Goal: Task Accomplishment & Management: Use online tool/utility

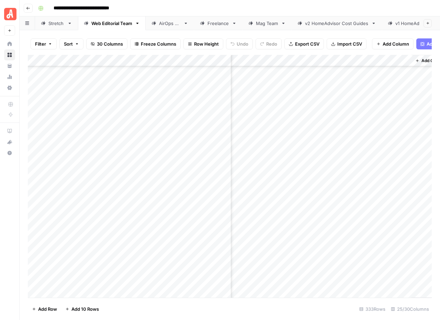
scroll to position [2921, 1825]
click at [107, 147] on div "Add Column" at bounding box center [230, 176] width 404 height 243
click at [320, 187] on div "Add Column" at bounding box center [230, 176] width 404 height 243
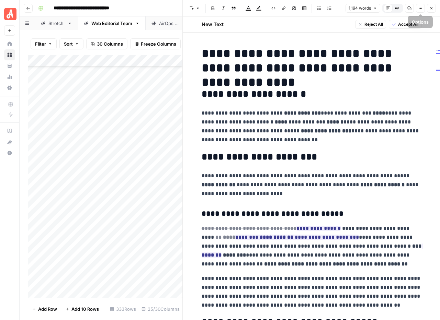
click at [430, 8] on icon "button" at bounding box center [431, 8] width 4 height 4
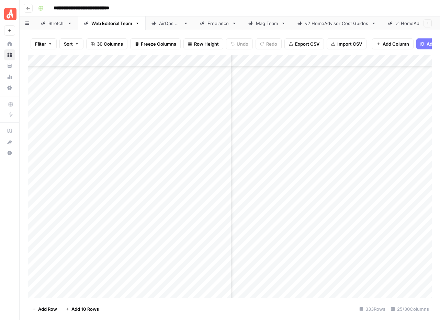
scroll to position [2882, 436]
click at [325, 187] on div "Add Column" at bounding box center [230, 176] width 404 height 243
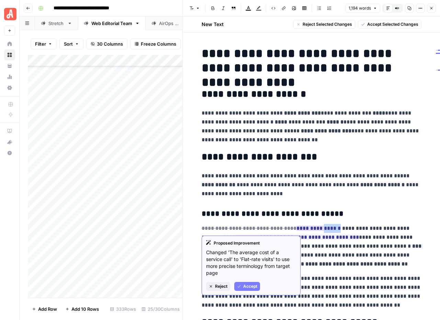
drag, startPoint x: 322, startPoint y: 229, endPoint x: 309, endPoint y: 230, distance: 12.4
click at [309, 230] on p "**********" at bounding box center [311, 246] width 220 height 45
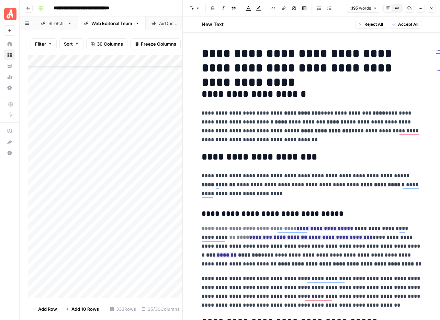
click at [239, 256] on p "**********" at bounding box center [311, 246] width 220 height 45
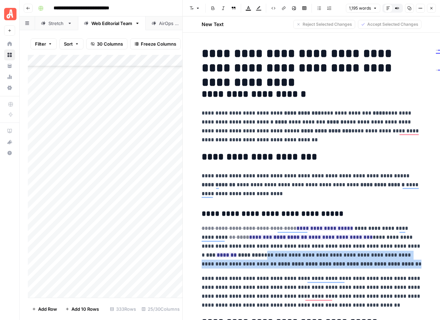
drag, startPoint x: 402, startPoint y: 247, endPoint x: 306, endPoint y: 262, distance: 97.6
click at [306, 262] on p "**********" at bounding box center [311, 246] width 220 height 45
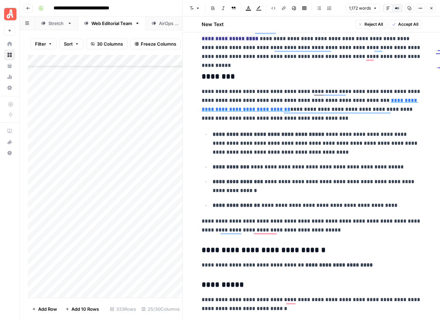
scroll to position [316, 0]
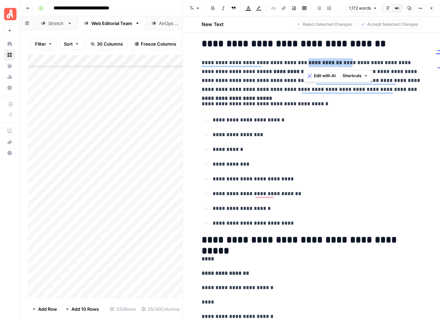
drag, startPoint x: 303, startPoint y: 63, endPoint x: 346, endPoint y: 66, distance: 42.3
click at [346, 66] on p "**********" at bounding box center [311, 76] width 220 height 36
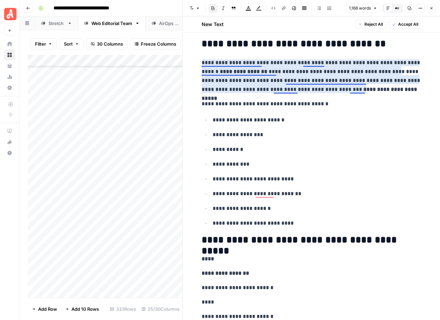
click at [323, 64] on p "**********" at bounding box center [311, 76] width 220 height 36
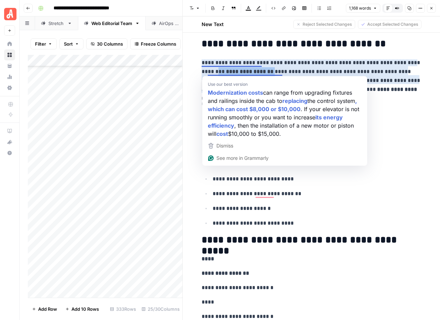
drag, startPoint x: 257, startPoint y: 73, endPoint x: 200, endPoint y: 74, distance: 57.3
click at [200, 74] on div "**********" at bounding box center [311, 225] width 228 height 1813
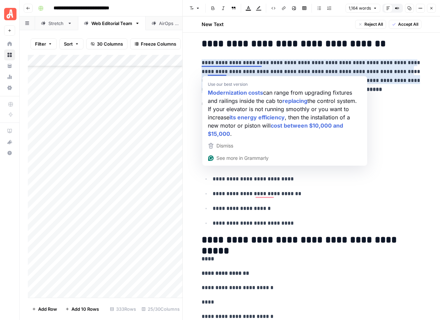
click at [226, 71] on p "**********" at bounding box center [311, 76] width 220 height 36
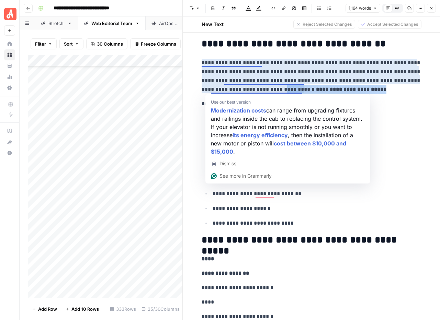
drag, startPoint x: 305, startPoint y: 91, endPoint x: 211, endPoint y: 91, distance: 93.3
click at [211, 91] on p "**********" at bounding box center [311, 76] width 220 height 36
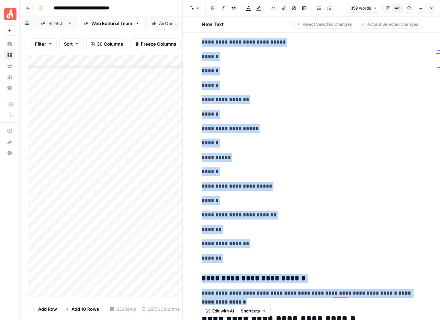
scroll to position [1074, 0]
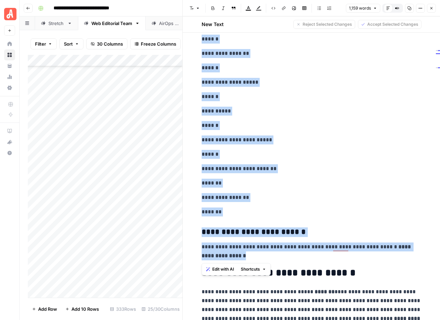
drag, startPoint x: 204, startPoint y: 49, endPoint x: 269, endPoint y: 256, distance: 217.2
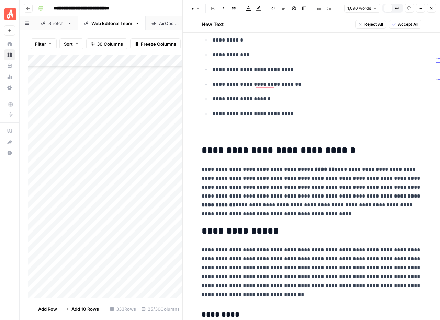
scroll to position [861, 0]
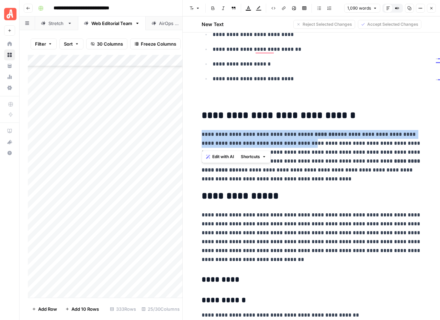
drag, startPoint x: 291, startPoint y: 144, endPoint x: 200, endPoint y: 136, distance: 91.0
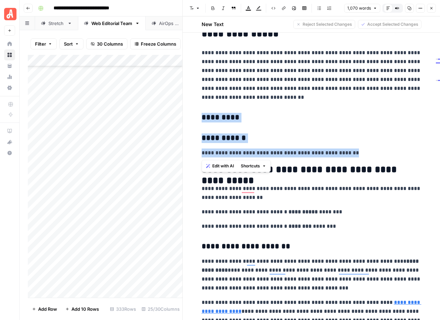
drag, startPoint x: 347, startPoint y: 155, endPoint x: 195, endPoint y: 113, distance: 157.6
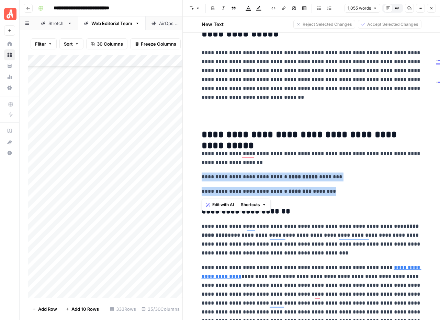
drag, startPoint x: 320, startPoint y: 192, endPoint x: 196, endPoint y: 178, distance: 125.0
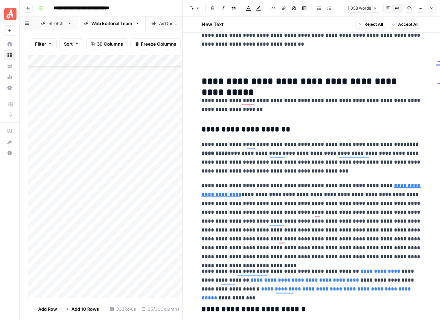
scroll to position [1115, 0]
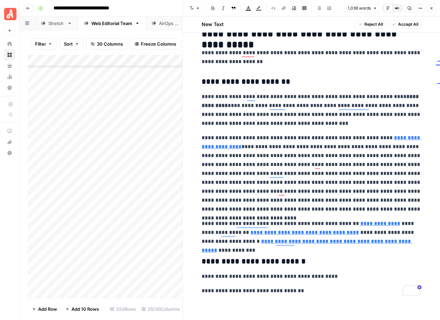
click at [397, 26] on button "Accept All" at bounding box center [404, 24] width 33 height 9
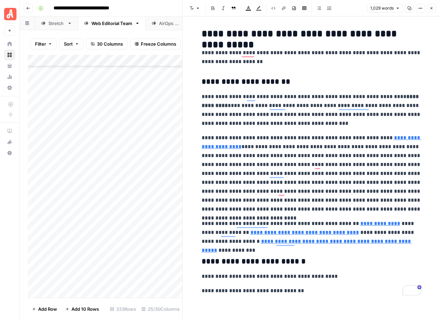
click at [432, 10] on icon "button" at bounding box center [431, 8] width 4 height 4
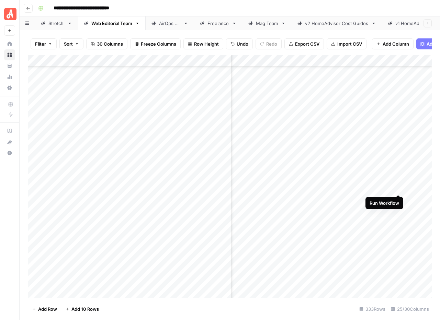
click at [399, 188] on div "Add Column" at bounding box center [230, 176] width 404 height 243
click at [298, 188] on div "Add Column" at bounding box center [230, 176] width 404 height 243
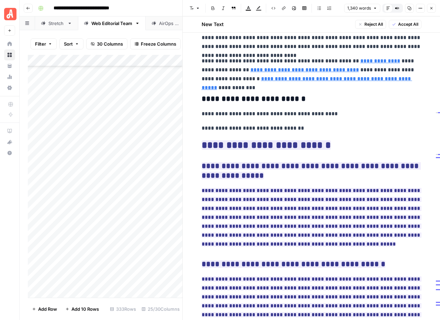
scroll to position [1426, 0]
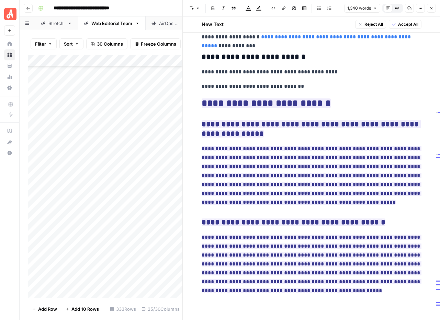
click at [408, 23] on span "Accept All" at bounding box center [408, 24] width 20 height 6
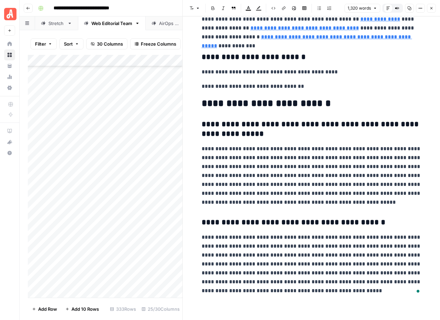
click at [430, 11] on button "Close" at bounding box center [431, 8] width 9 height 9
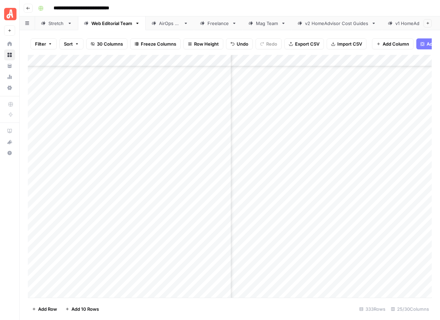
scroll to position [2882, 948]
click at [343, 189] on div "Add Column" at bounding box center [230, 176] width 404 height 243
click at [302, 187] on div "Add Column" at bounding box center [230, 176] width 404 height 243
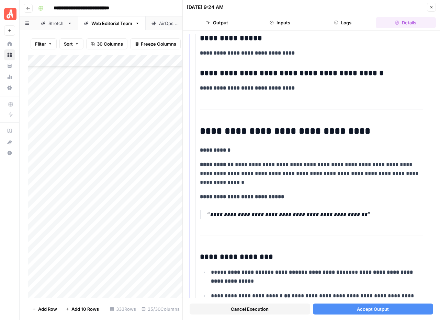
scroll to position [1380, 0]
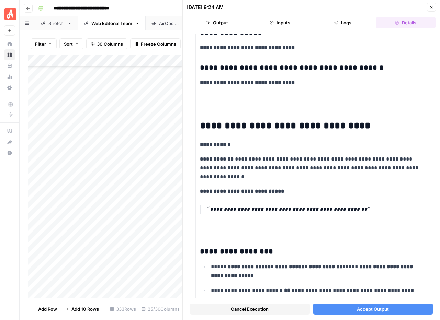
click at [370, 309] on span "Accept Output" at bounding box center [373, 309] width 32 height 7
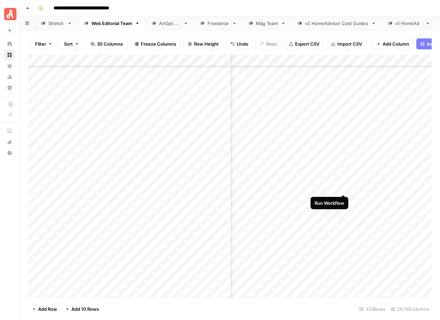
click at [342, 187] on div "Add Column" at bounding box center [230, 176] width 404 height 243
click at [343, 187] on div "Add Column" at bounding box center [230, 176] width 404 height 243
click at [373, 186] on div "Add Column" at bounding box center [230, 176] width 404 height 243
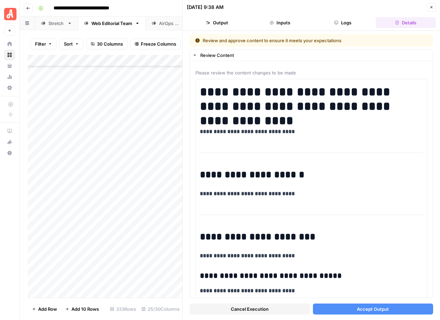
click at [378, 308] on span "Accept Output" at bounding box center [373, 309] width 32 height 7
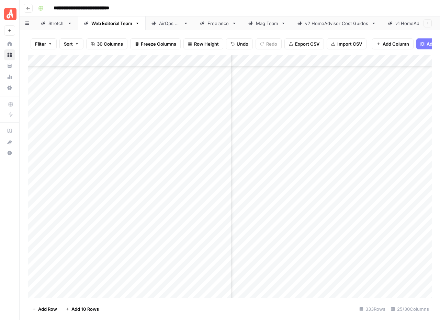
scroll to position [2882, 1422]
click at [355, 188] on div "Add Column" at bounding box center [230, 176] width 404 height 243
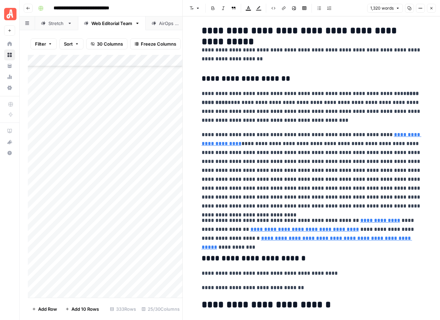
scroll to position [1083, 0]
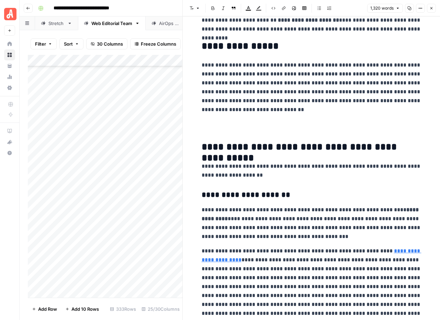
click at [430, 9] on icon "button" at bounding box center [431, 8] width 4 height 4
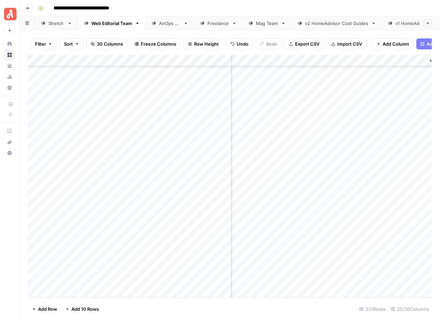
scroll to position [2882, 1807]
click at [323, 187] on div "Add Column" at bounding box center [230, 176] width 404 height 243
click at [343, 188] on div "Add Column" at bounding box center [230, 176] width 404 height 243
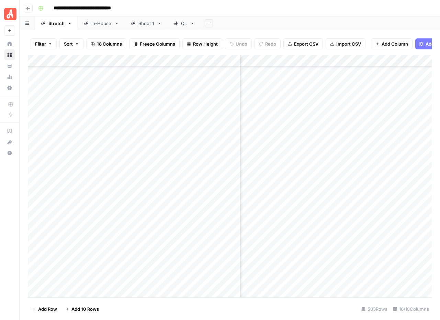
scroll to position [5648, 301]
click at [327, 221] on div "Add Column" at bounding box center [230, 176] width 404 height 243
